Goal: Information Seeking & Learning: Find specific fact

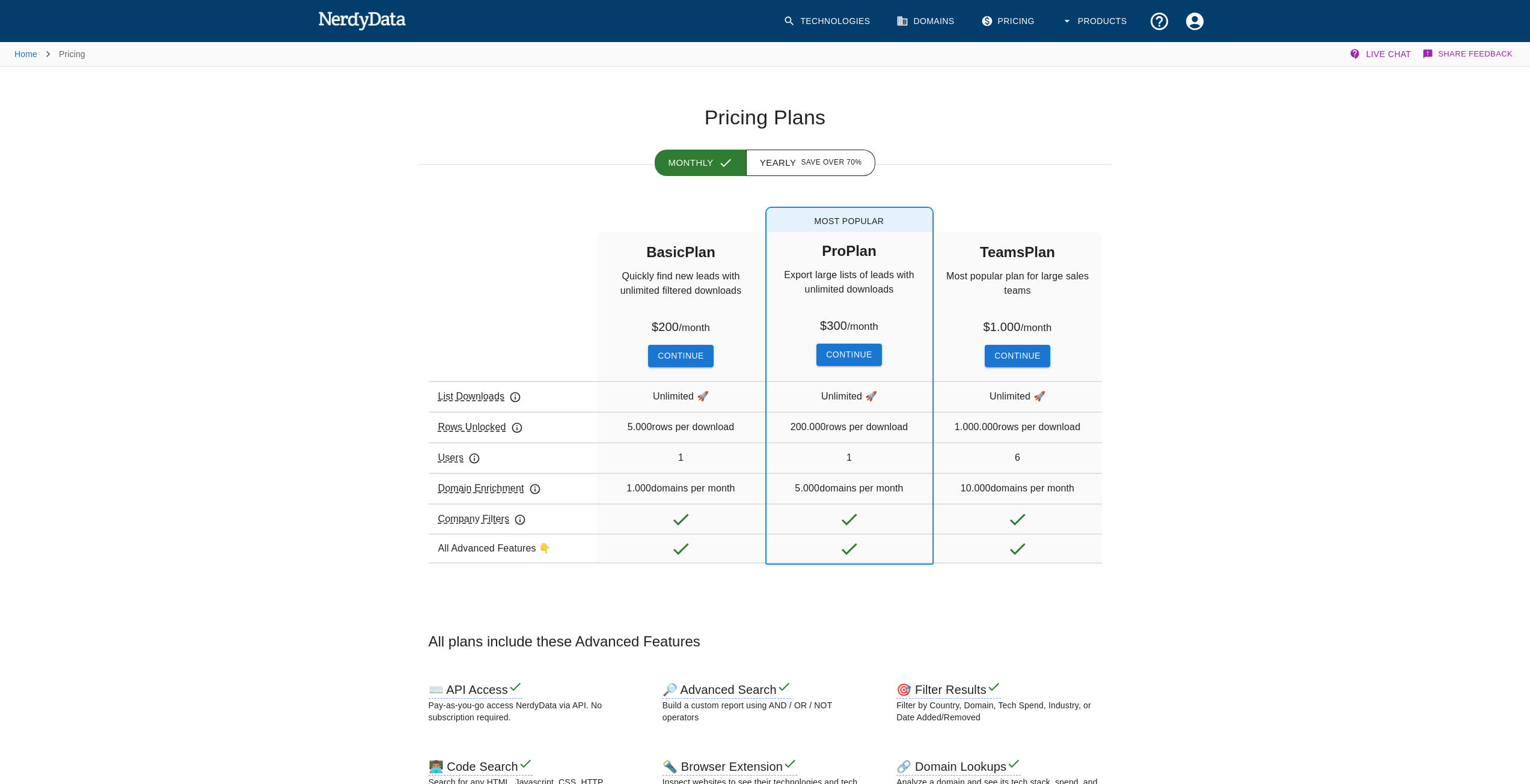
drag, startPoint x: 38, startPoint y: 9, endPoint x: 47, endPoint y: 11, distance: 9.2
drag, startPoint x: 366, startPoint y: 103, endPoint x: 360, endPoint y: 95, distance: 10.0
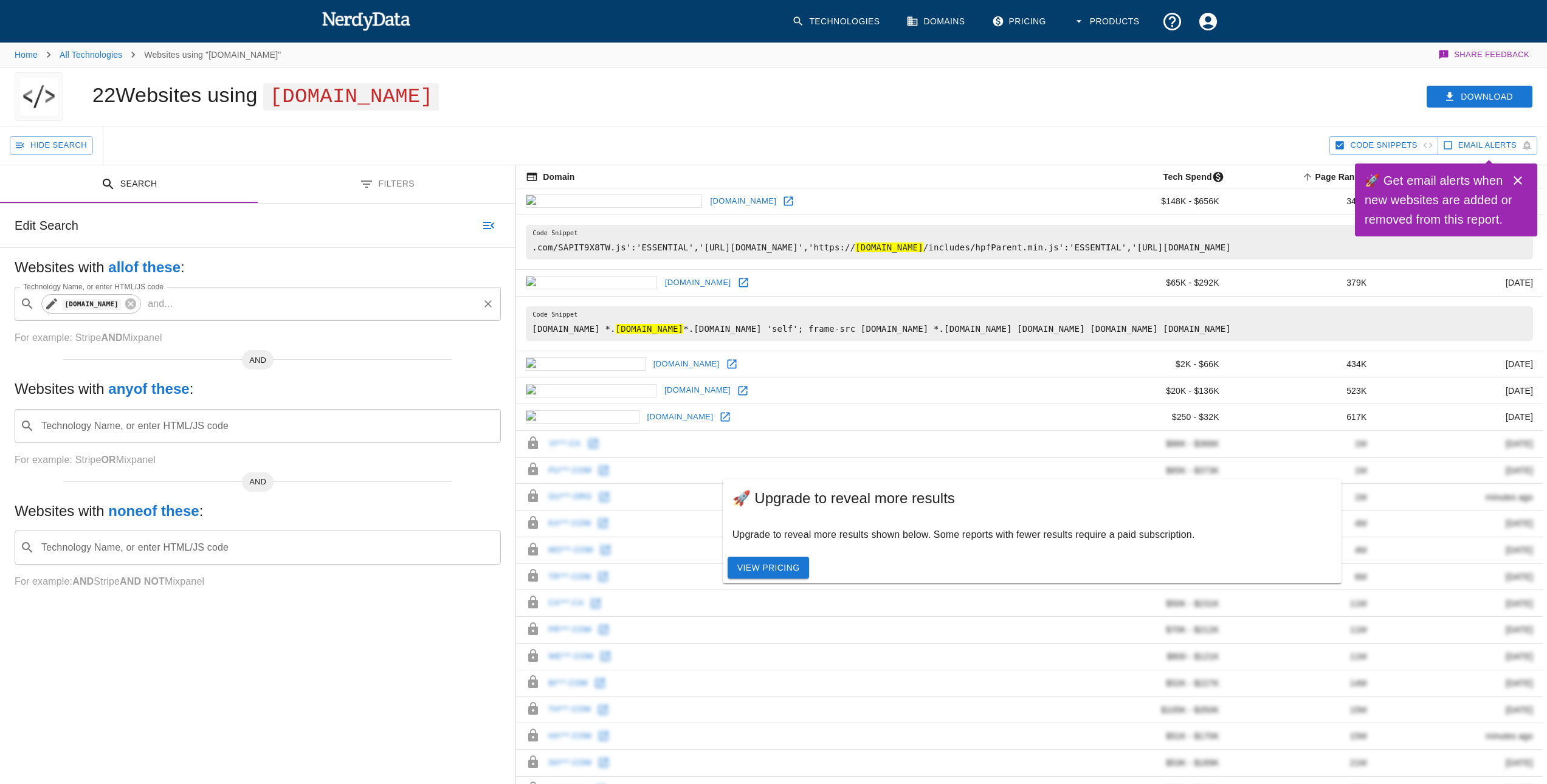
click at [141, 299] on div "[DOMAIN_NAME]" at bounding box center [91, 304] width 100 height 19
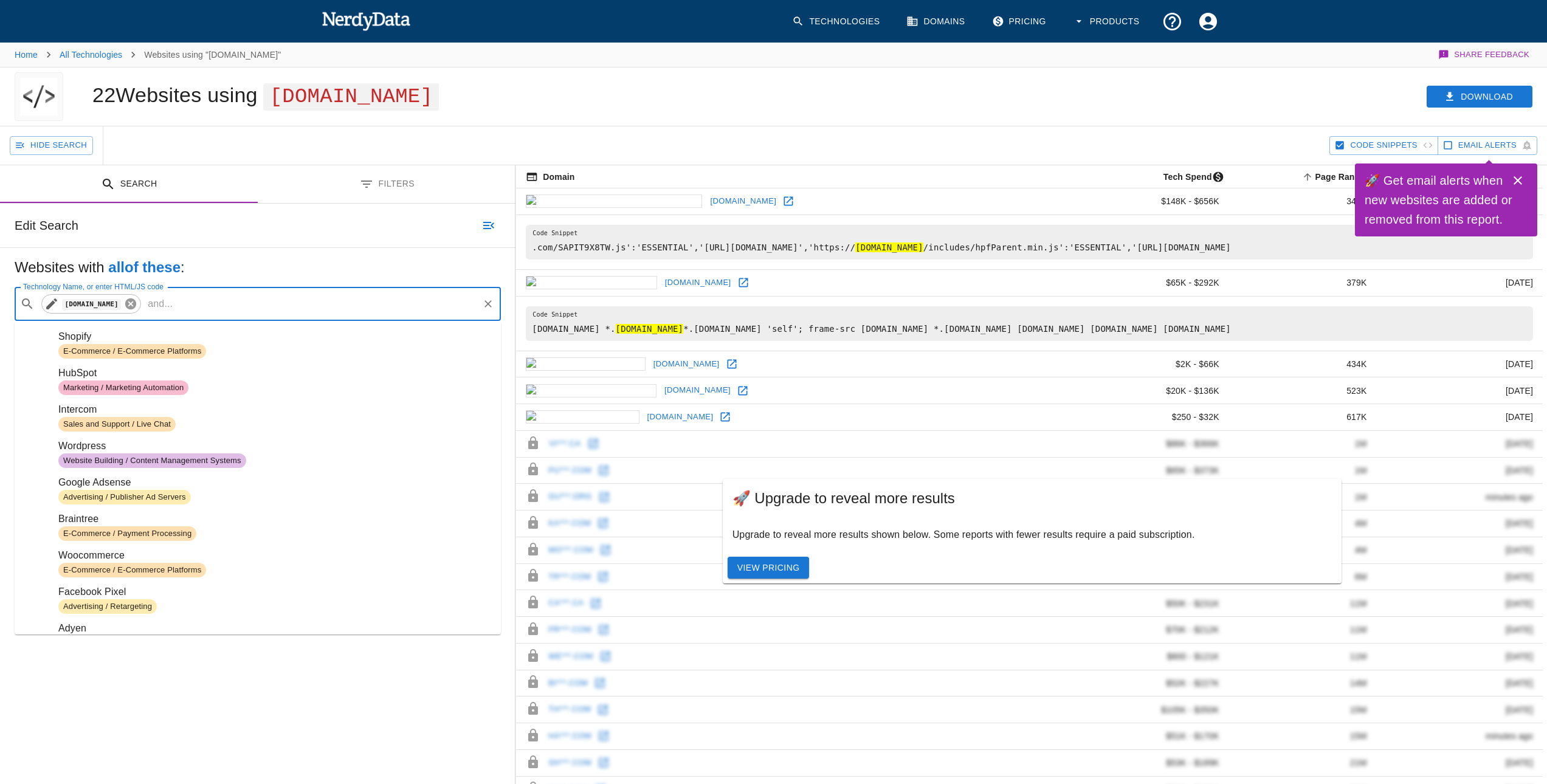
click at [138, 303] on icon at bounding box center [130, 304] width 14 height 14
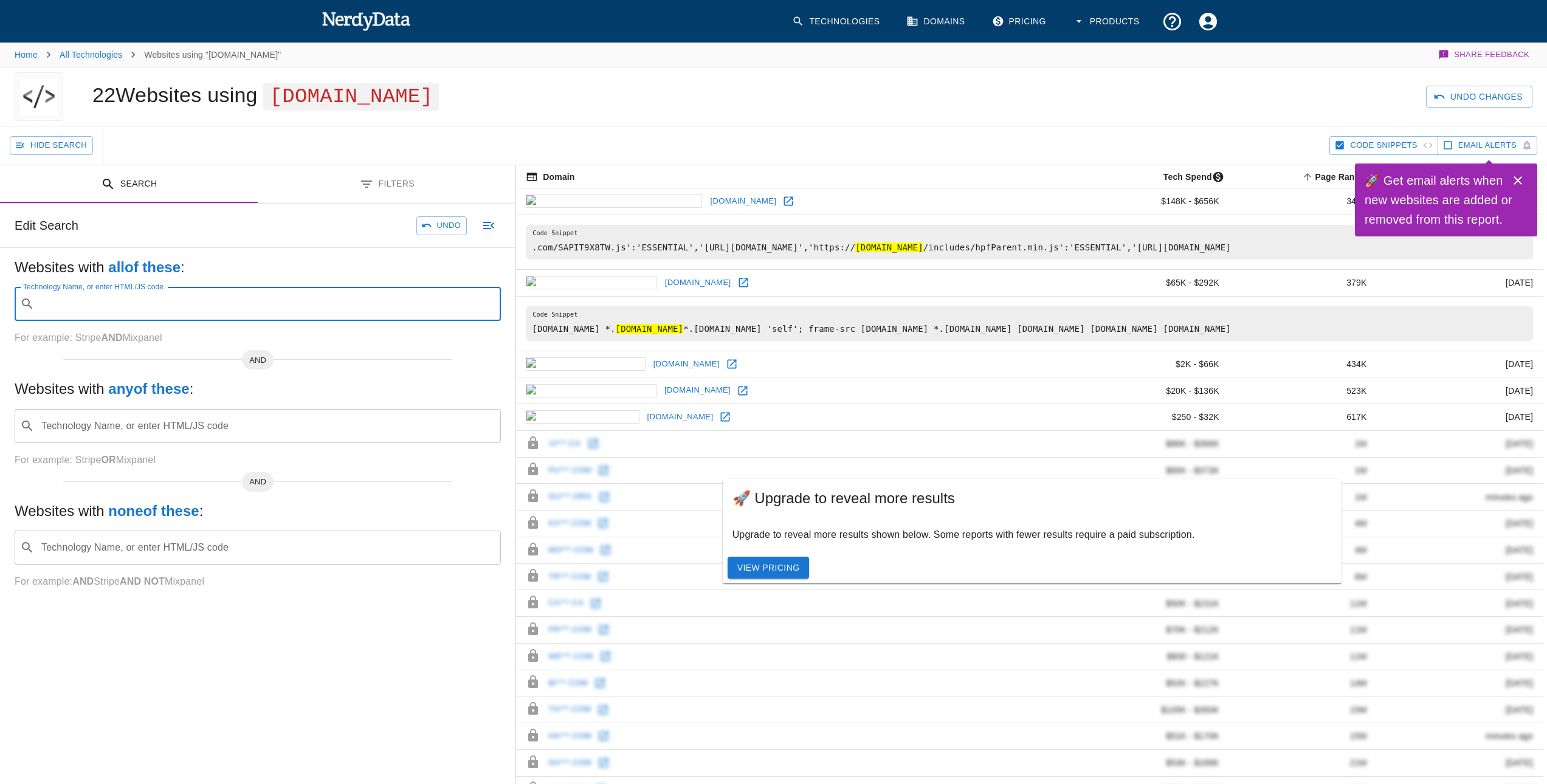
click at [213, 303] on input "Technology Name, or enter HTML/JS code" at bounding box center [267, 304] width 456 height 23
paste input "[DOMAIN_NAME]"
type input "[DOMAIN_NAME]"
click at [136, 305] on icon at bounding box center [131, 304] width 11 height 11
click at [202, 304] on input "Technology Name, or enter HTML/JS code" at bounding box center [267, 304] width 456 height 23
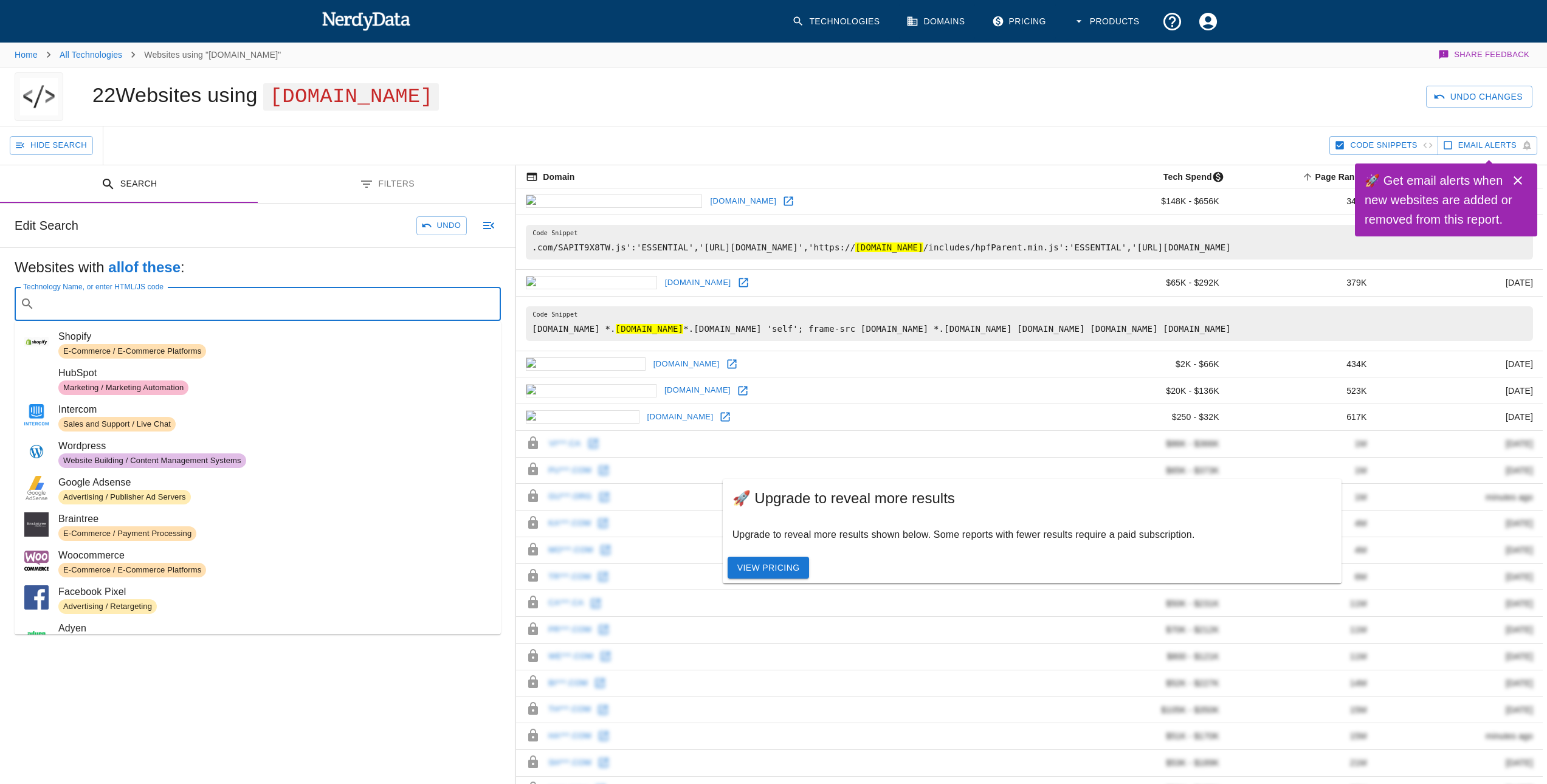
paste input "[DOMAIN_NAME]"
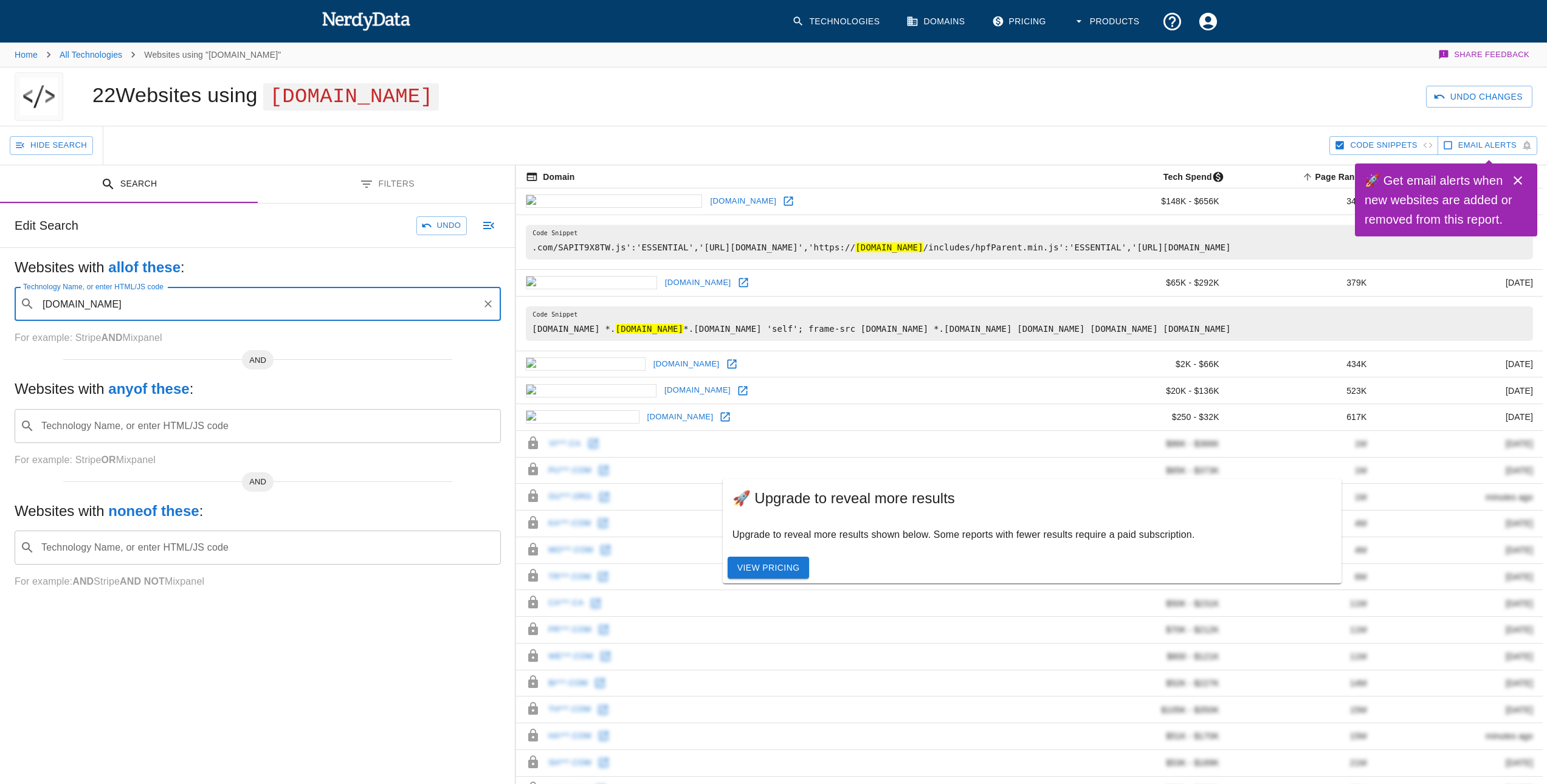
type input "[DOMAIN_NAME]"
click at [198, 304] on div "Technology Name, or enter HTML/JS code ​ Technology Name, or enter HTML/JS code" at bounding box center [258, 304] width 486 height 34
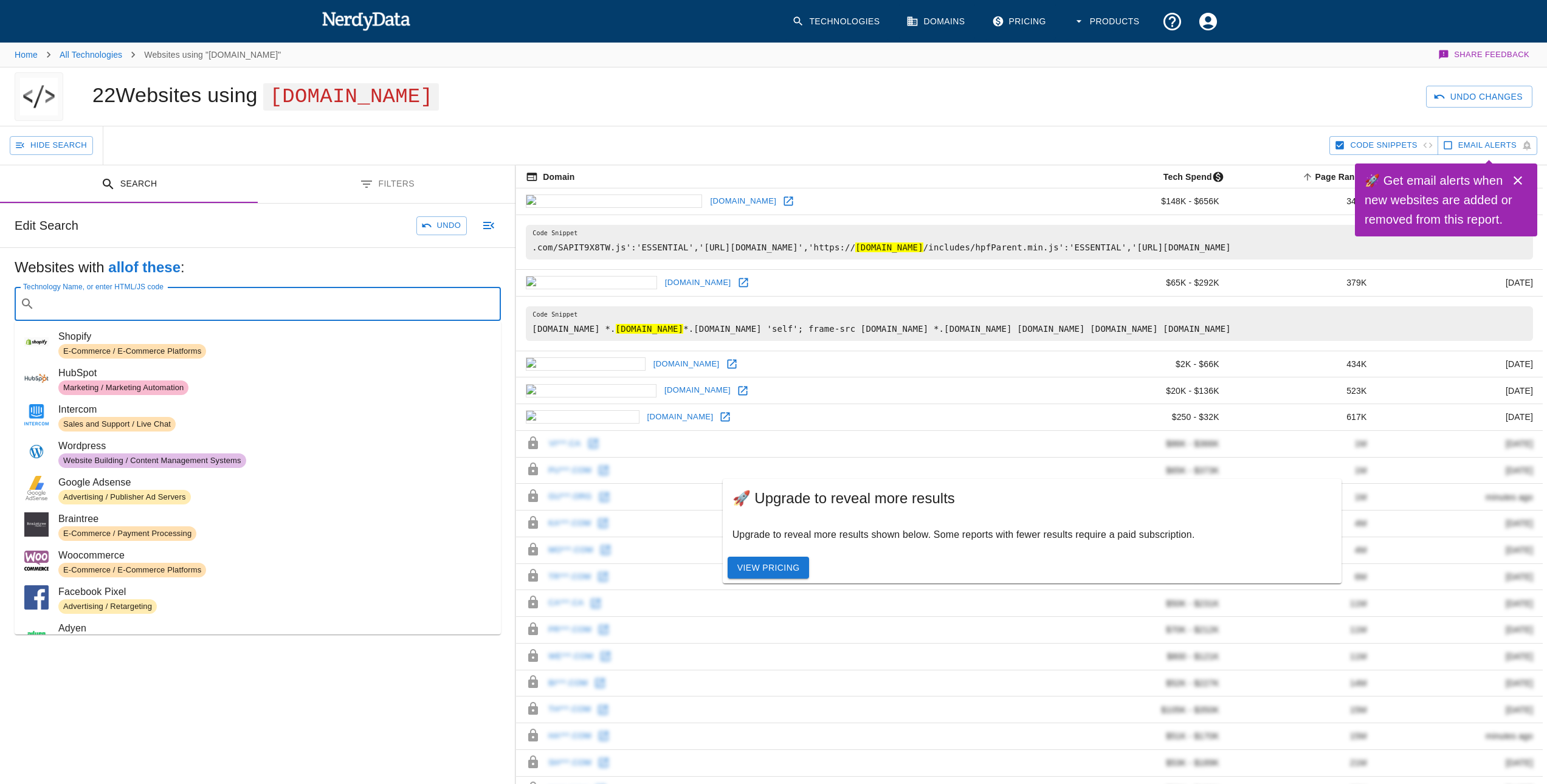
paste input "[DOMAIN_NAME]"
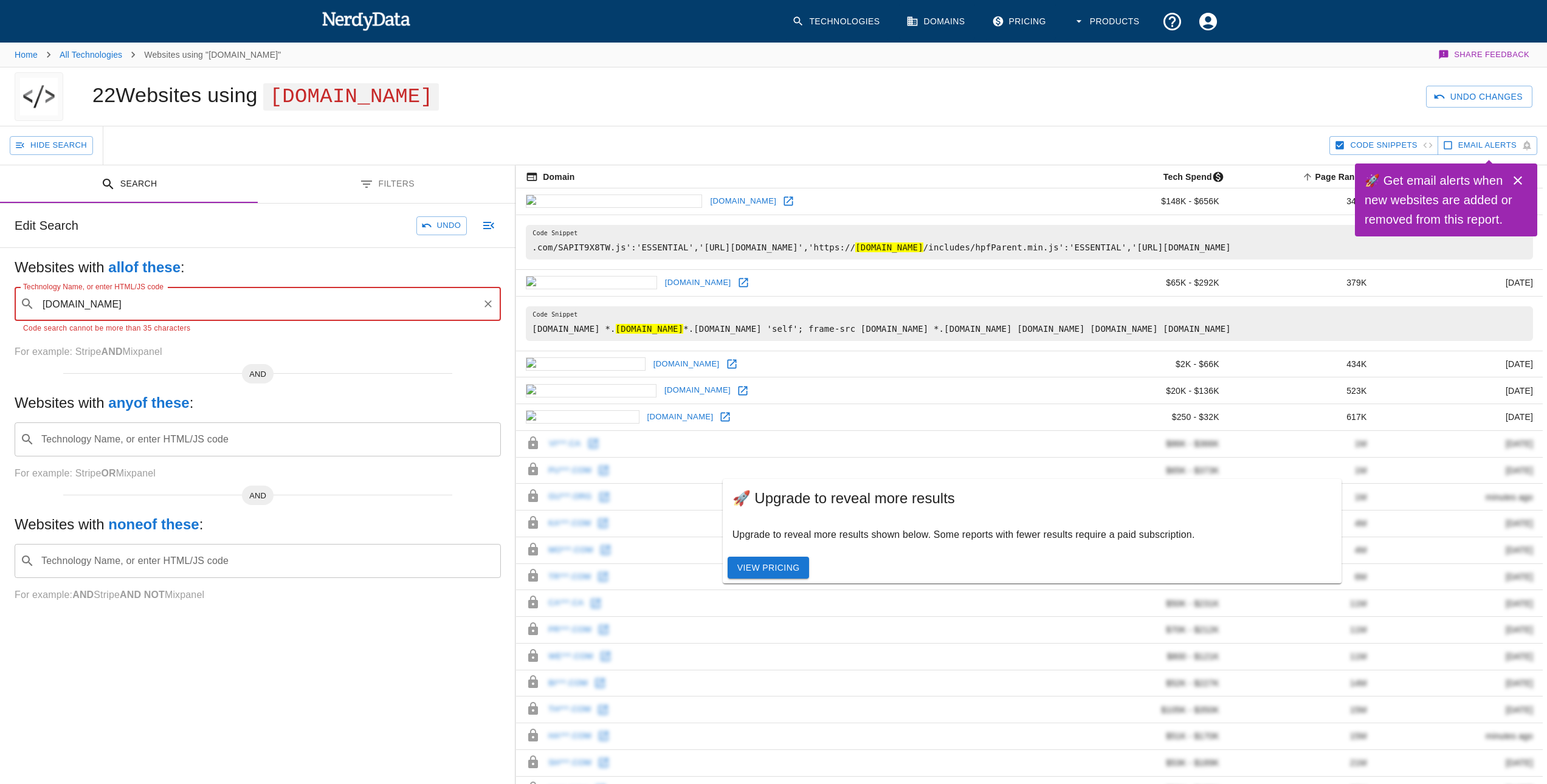
type input "[DOMAIN_NAME]"
